Goal: Entertainment & Leisure: Consume media (video, audio)

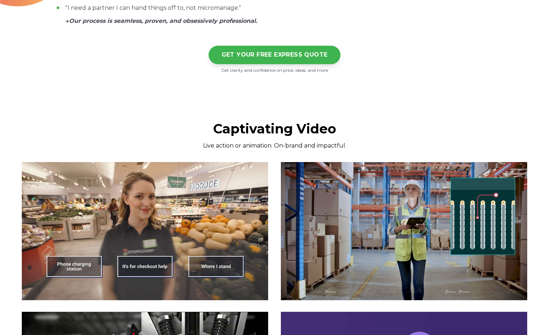
scroll to position [799, 0]
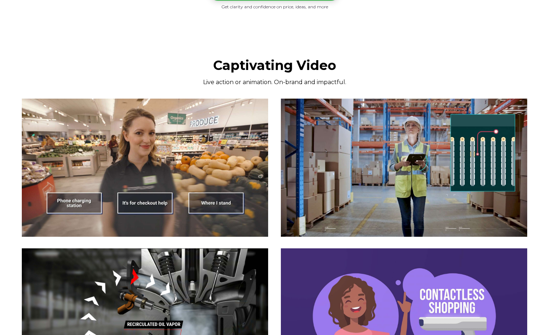
click at [142, 202] on img at bounding box center [145, 168] width 246 height 138
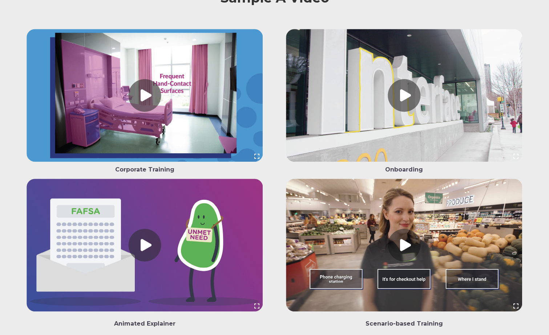
scroll to position [1852, 0]
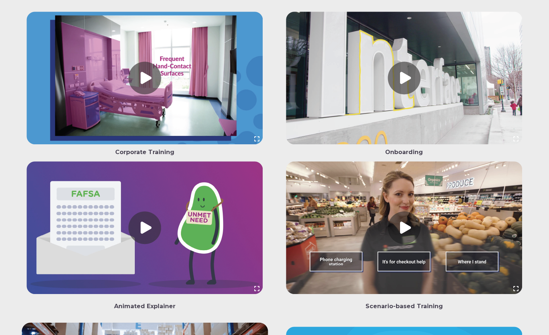
click at [403, 246] on link at bounding box center [404, 230] width 246 height 136
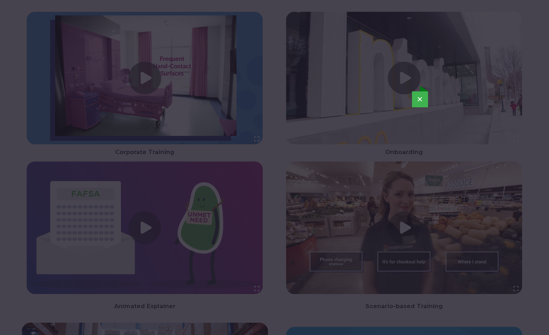
click at [423, 98] on button "×" at bounding box center [420, 99] width 16 height 16
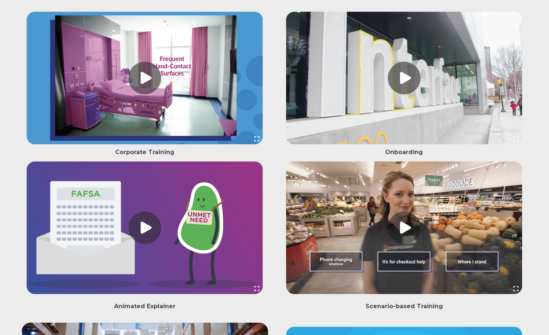
click at [145, 236] on link at bounding box center [145, 230] width 246 height 136
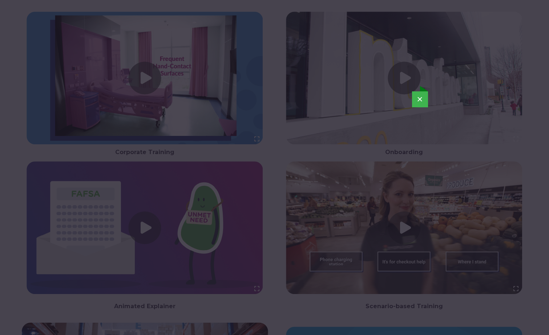
click at [422, 102] on button "×" at bounding box center [420, 99] width 16 height 16
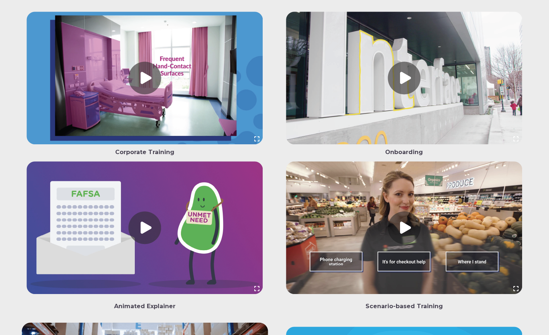
click at [407, 100] on link at bounding box center [404, 80] width 246 height 136
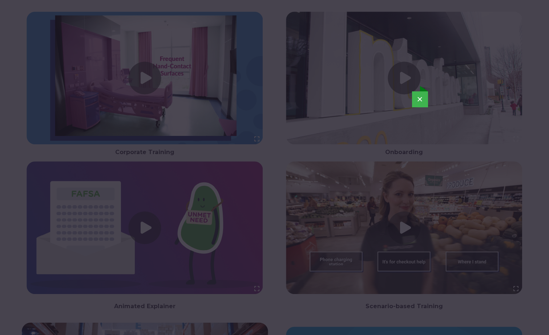
click at [418, 98] on button "×" at bounding box center [420, 99] width 16 height 16
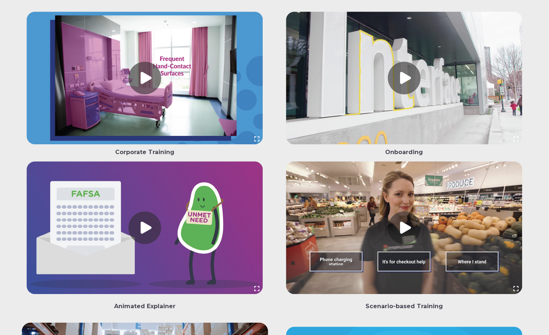
click at [148, 98] on link at bounding box center [145, 80] width 246 height 136
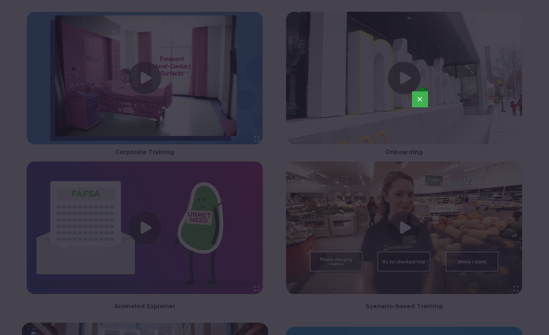
click at [422, 101] on button "×" at bounding box center [420, 99] width 16 height 16
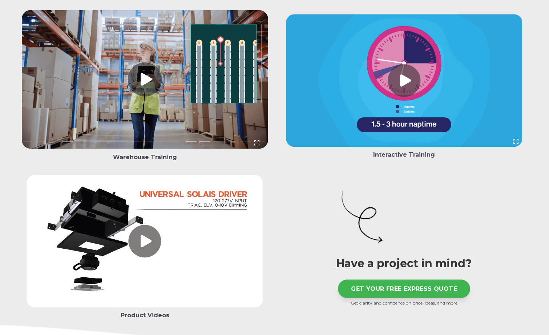
scroll to position [2178, 0]
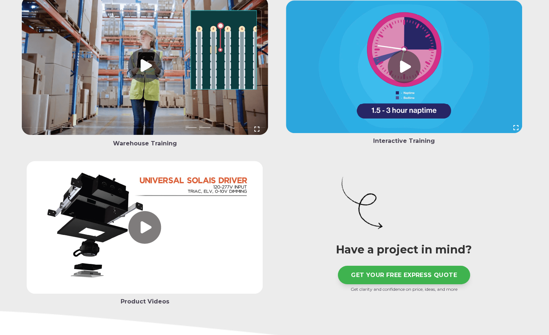
click at [148, 82] on link at bounding box center [145, 66] width 246 height 141
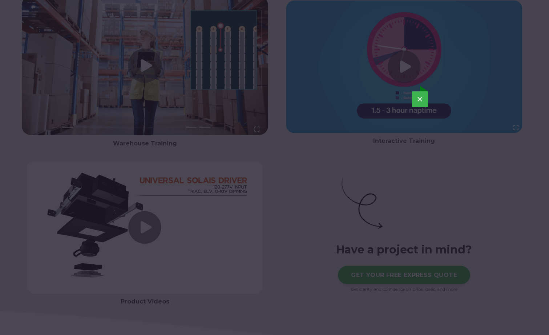
click at [424, 95] on button "×" at bounding box center [420, 99] width 16 height 16
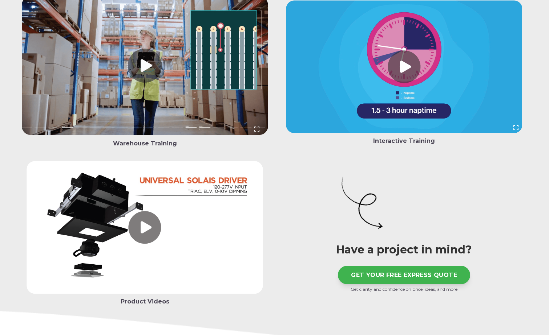
click at [400, 87] on link at bounding box center [404, 68] width 246 height 136
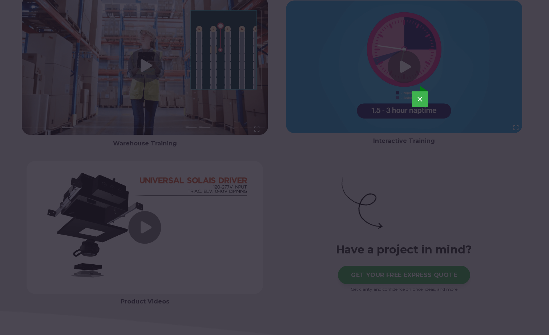
click at [421, 98] on button "×" at bounding box center [420, 99] width 16 height 16
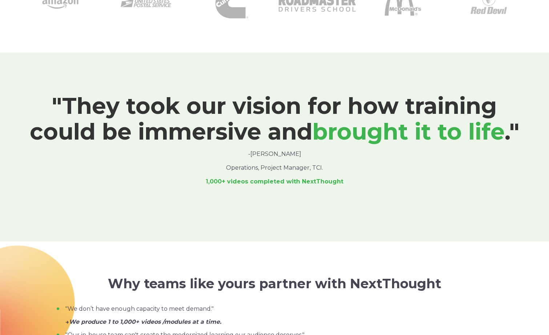
scroll to position [0, 0]
